Goal: Transaction & Acquisition: Download file/media

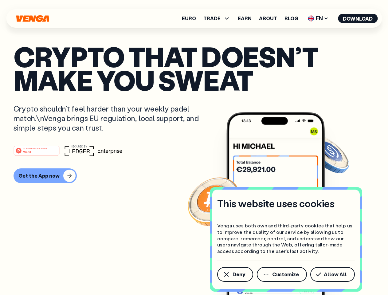
click at [194, 148] on div "#1 PRODUCT OF THE MONTH Web3" at bounding box center [194, 150] width 361 height 11
click at [235, 274] on span "Deny" at bounding box center [239, 274] width 13 height 5
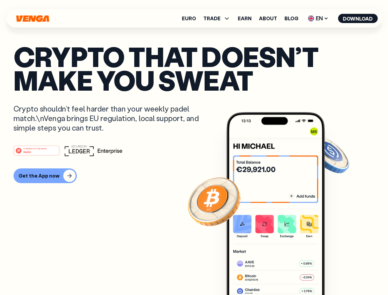
click at [282, 274] on img at bounding box center [275, 215] width 98 height 206
click at [334, 274] on article "Crypto that doesn’t make you sweat Crypto shouldn’t feel harder than your weekl…" at bounding box center [194, 160] width 361 height 230
click at [219, 18] on span "TRADE" at bounding box center [211, 18] width 17 height 5
click at [318, 18] on span "EN" at bounding box center [318, 19] width 25 height 10
click at [358, 18] on button "Download" at bounding box center [358, 18] width 40 height 9
